Goal: Information Seeking & Learning: Learn about a topic

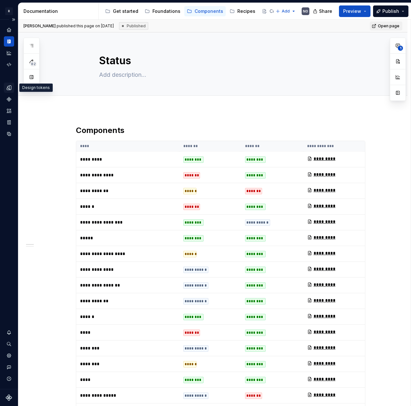
click at [7, 85] on icon "Design tokens" at bounding box center [9, 88] width 6 height 6
click at [14, 19] on button "Expand sidebar" at bounding box center [13, 19] width 9 height 9
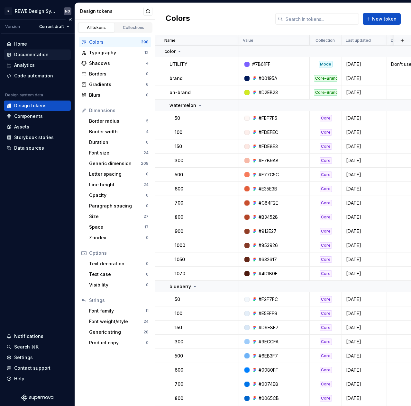
click at [21, 53] on div "Documentation" at bounding box center [31, 54] width 34 height 6
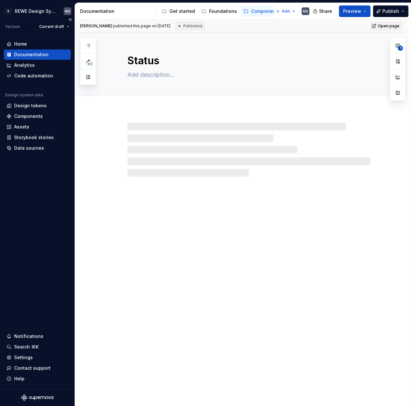
type textarea "*"
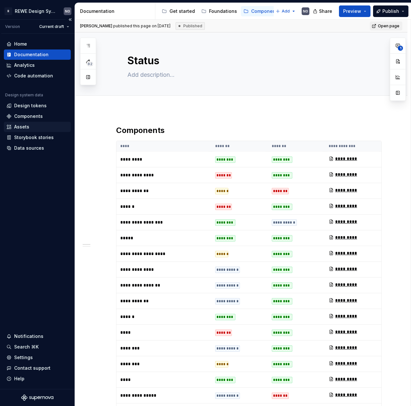
click at [18, 127] on div "Assets" at bounding box center [21, 127] width 15 height 6
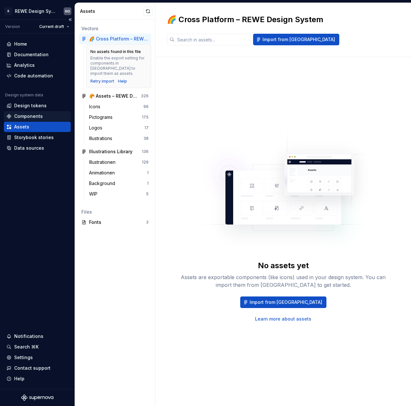
click at [19, 117] on div "Components" at bounding box center [28, 116] width 29 height 6
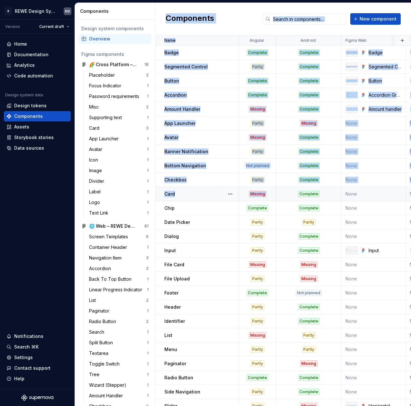
drag, startPoint x: 161, startPoint y: 29, endPoint x: 286, endPoint y: 193, distance: 206.9
click at [287, 195] on div "Components New component Name Angular Android Figma Web Figma Android Angular S…" at bounding box center [283, 204] width 256 height 403
click at [233, 17] on div "Components New component" at bounding box center [283, 19] width 256 height 32
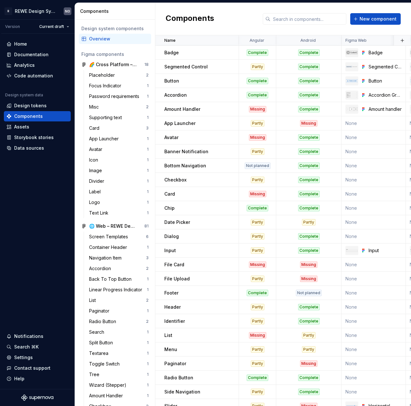
click at [236, 19] on div "Components New component" at bounding box center [283, 19] width 256 height 32
click at [210, 35] on div "Name" at bounding box center [197, 40] width 84 height 10
click at [211, 38] on div "Name" at bounding box center [199, 40] width 70 height 5
drag, startPoint x: 203, startPoint y: 26, endPoint x: 256, endPoint y: 43, distance: 55.7
click at [261, 49] on div "Components New component Name Angular Android Figma Web Figma Android Angular S…" at bounding box center [283, 204] width 256 height 403
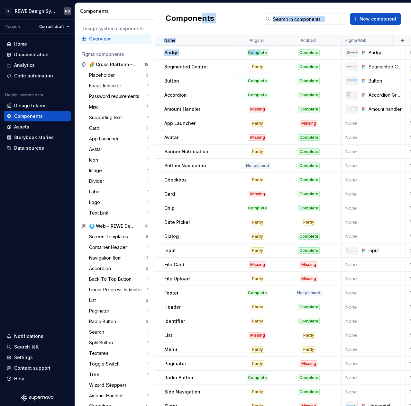
click at [246, 20] on div "Components New component" at bounding box center [283, 19] width 256 height 32
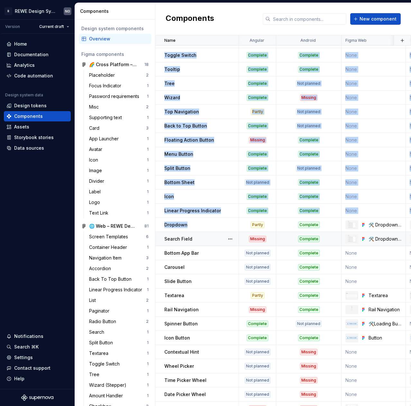
scroll to position [463, 0]
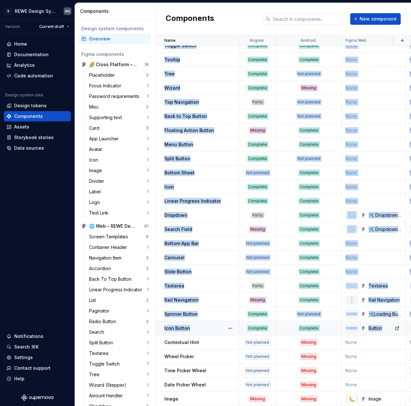
drag, startPoint x: 161, startPoint y: 50, endPoint x: 390, endPoint y: 324, distance: 356.9
copy tbody "Paginator Partly Missing None None [URL] None [DATE] Components / Paginator Rad…"
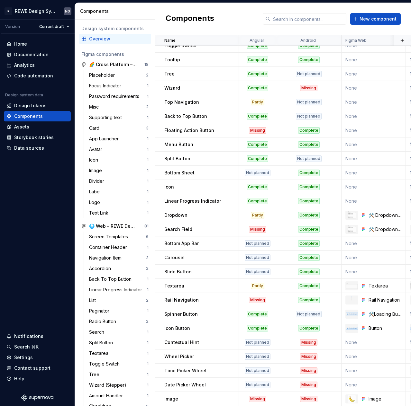
click at [231, 19] on div "Components New component" at bounding box center [283, 19] width 256 height 32
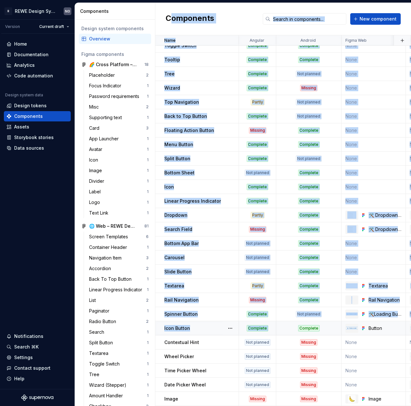
drag, startPoint x: 169, startPoint y: 28, endPoint x: 282, endPoint y: 326, distance: 319.1
click at [282, 326] on div "Components New component Name Angular Android Figma Web Figma Android Angular S…" at bounding box center [283, 204] width 256 height 403
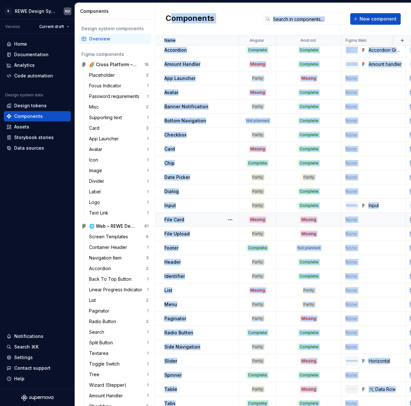
scroll to position [0, 0]
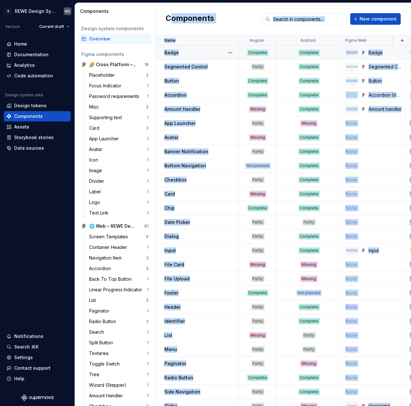
copy div "omponents New component Name Angular Android Figma Web Figma Android Angular Sh…"
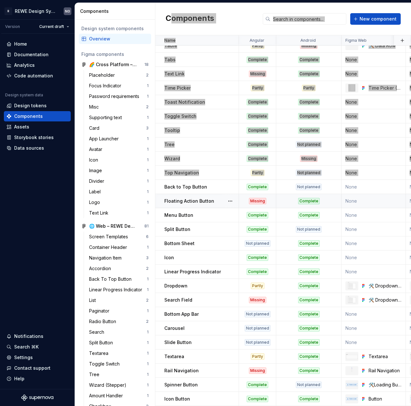
scroll to position [418, 0]
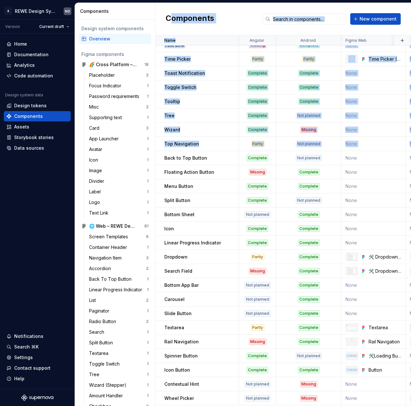
click at [397, 7] on div "Components New component" at bounding box center [283, 19] width 256 height 32
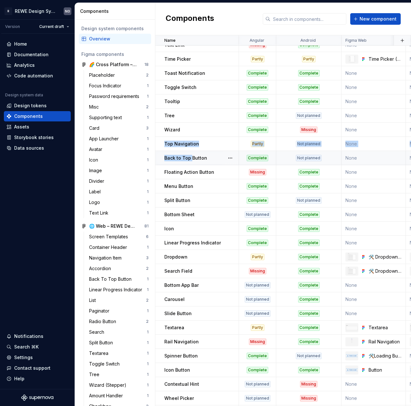
drag, startPoint x: 161, startPoint y: 140, endPoint x: 190, endPoint y: 156, distance: 32.9
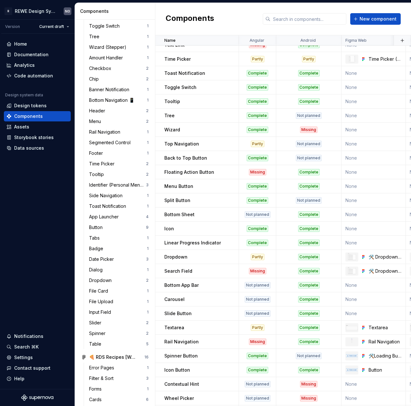
click at [381, 9] on div "Components New component" at bounding box center [283, 19] width 256 height 32
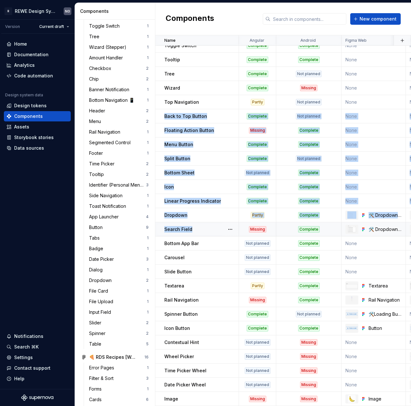
scroll to position [463, 0]
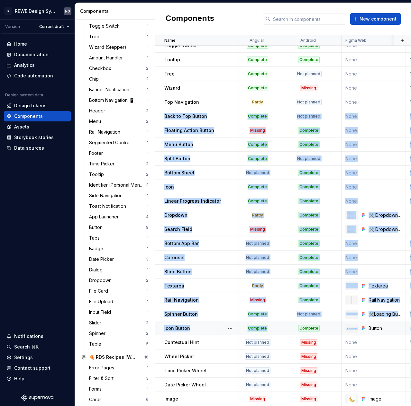
drag, startPoint x: 159, startPoint y: 156, endPoint x: 273, endPoint y: 326, distance: 204.2
copy tbody "Back to Top Button Complete Not planned None None [URL] None [DATE] Buttons / B…"
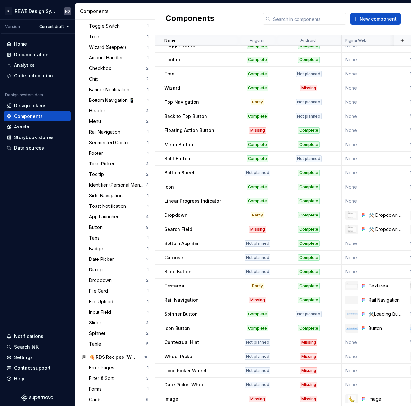
click at [251, 13] on div "Components New component" at bounding box center [283, 19] width 256 height 32
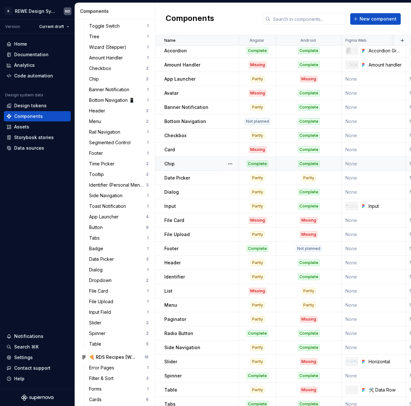
scroll to position [0, 0]
